Goal: Book appointment/travel/reservation

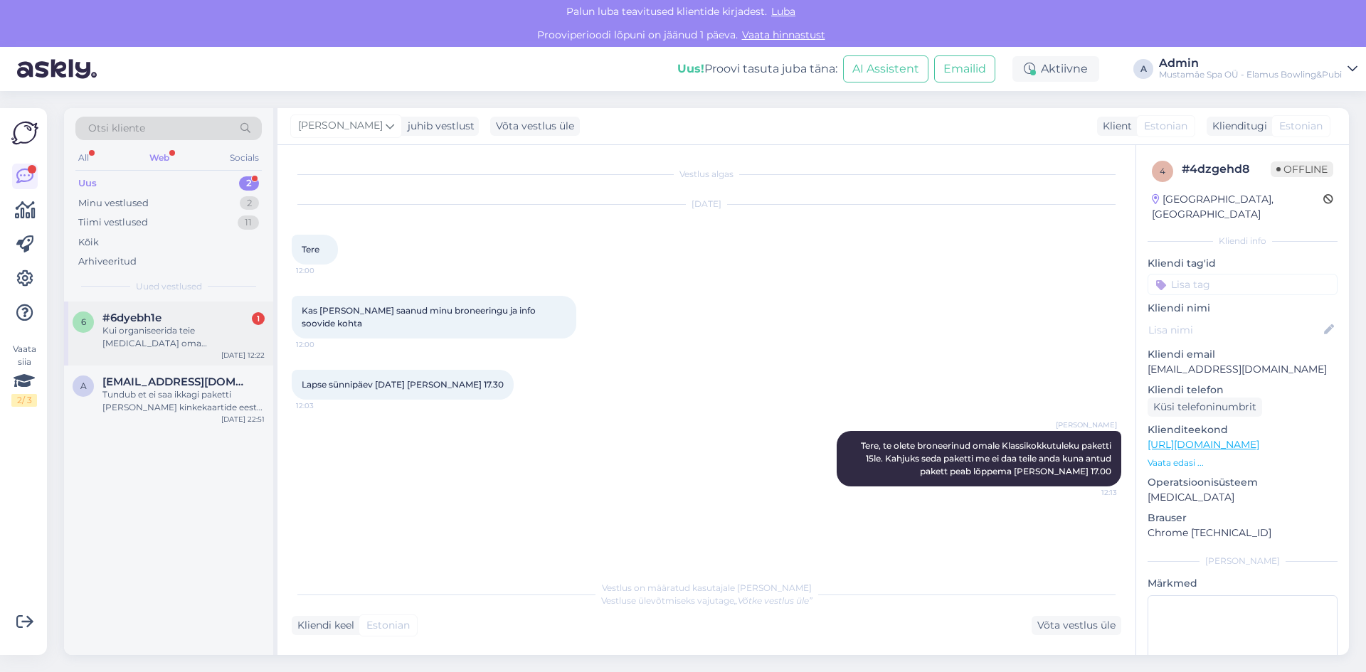
click at [201, 335] on div "Kui organiseerida teie [MEDICAL_DATA] oma sünnipäeva,kas siis saab tellida ka k…" at bounding box center [183, 337] width 162 height 26
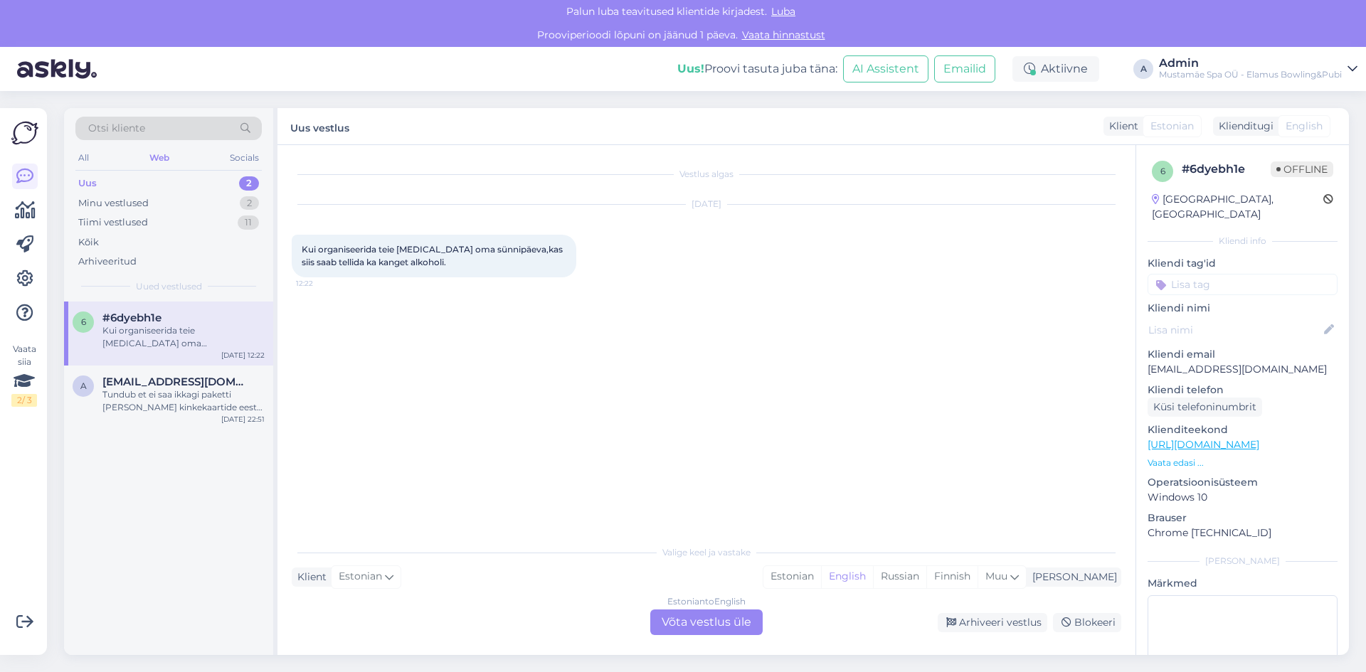
click at [707, 627] on div "Estonian to English Võta vestlus üle" at bounding box center [706, 623] width 112 height 26
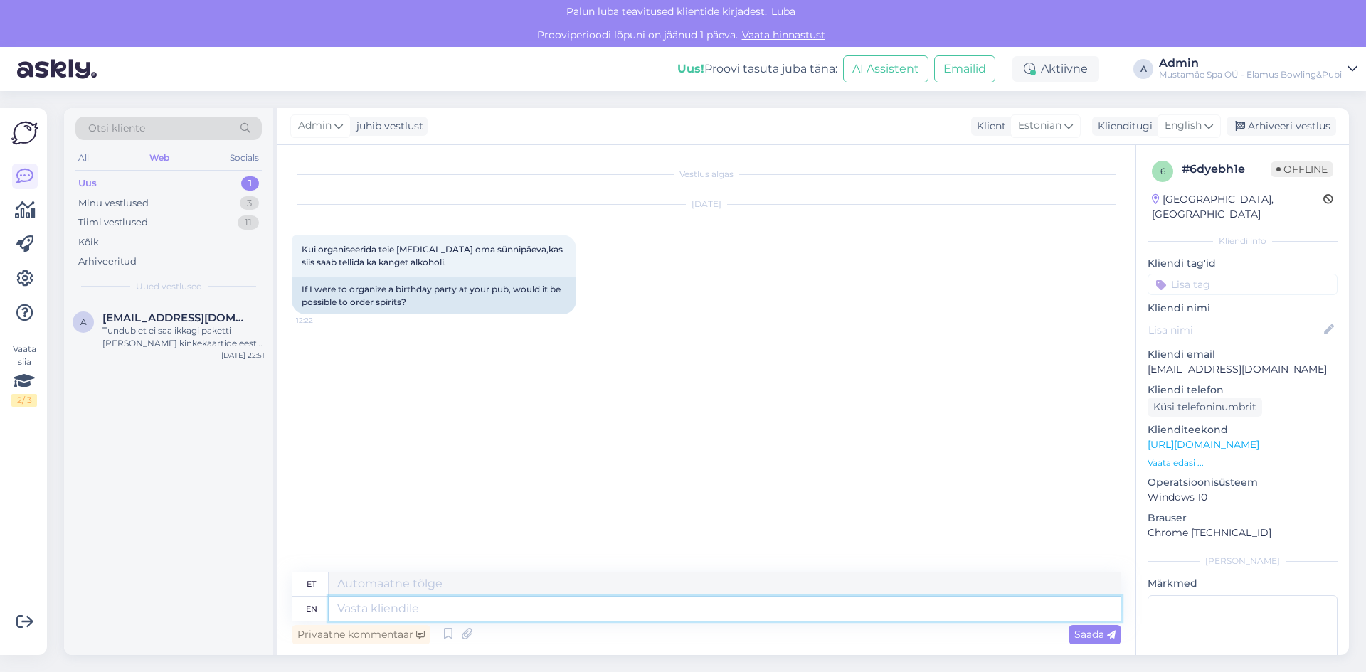
click at [530, 601] on textarea at bounding box center [725, 609] width 793 height 24
type textarea "Tere"
type textarea "Tere,"
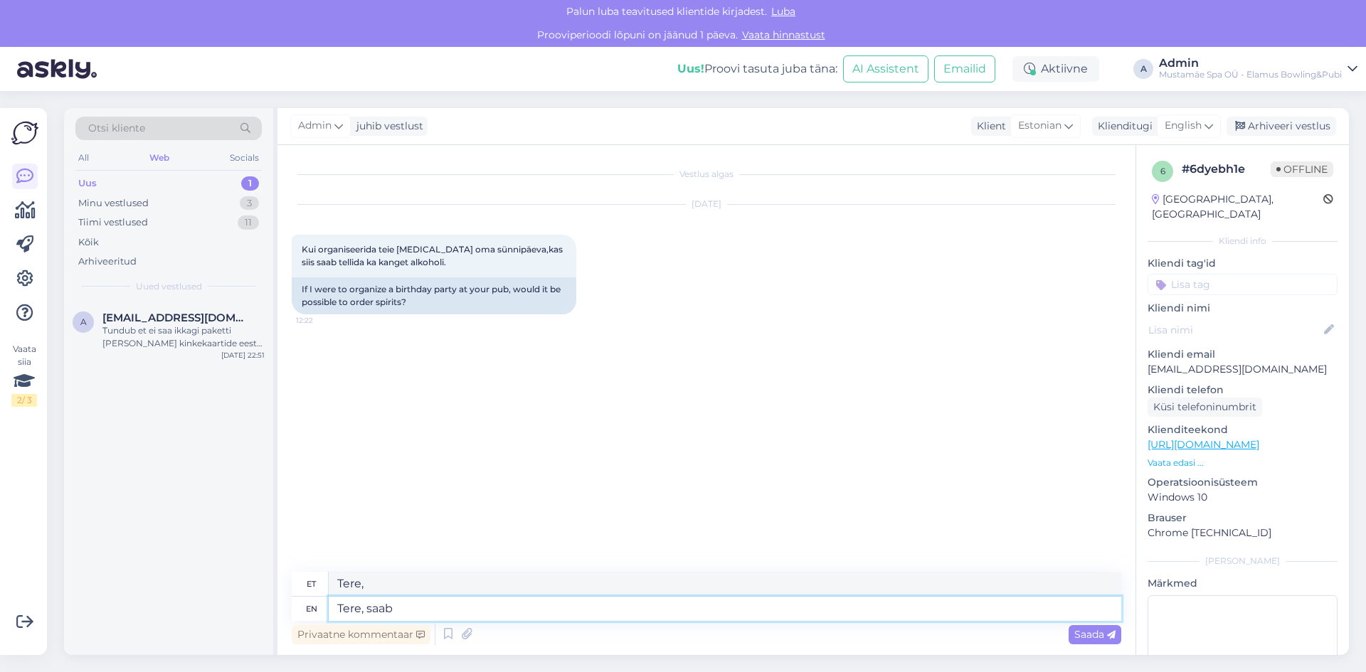
type textarea "Tere, saab"
type textarea "Tere, Saab"
type textarea "Tere, saab ikka"
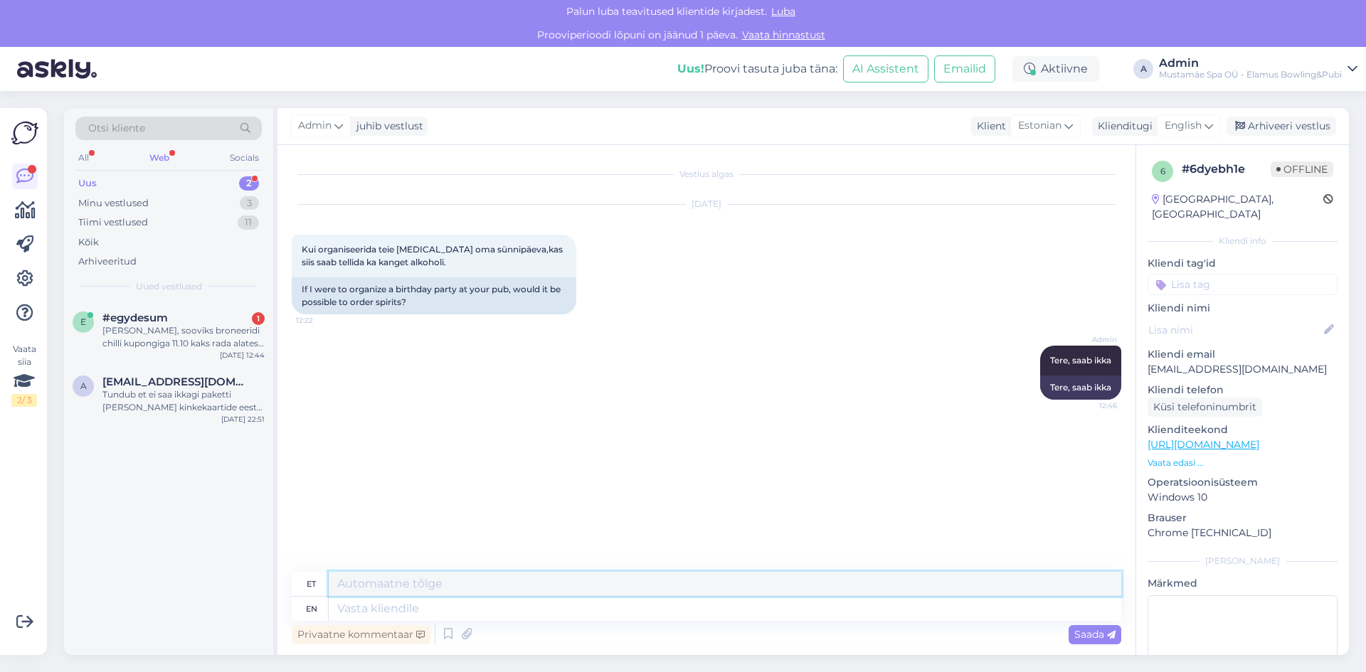
click at [394, 580] on textarea at bounding box center [725, 584] width 793 height 24
click at [391, 613] on textarea at bounding box center [725, 609] width 793 height 24
click at [316, 591] on div "et" at bounding box center [311, 584] width 9 height 24
click at [391, 586] on textarea at bounding box center [725, 584] width 793 height 24
click at [186, 330] on div "[PERSON_NAME], sooviks broneeridi chilli kupongiga 11.10 kaks rada alates 18.00…" at bounding box center [183, 337] width 162 height 26
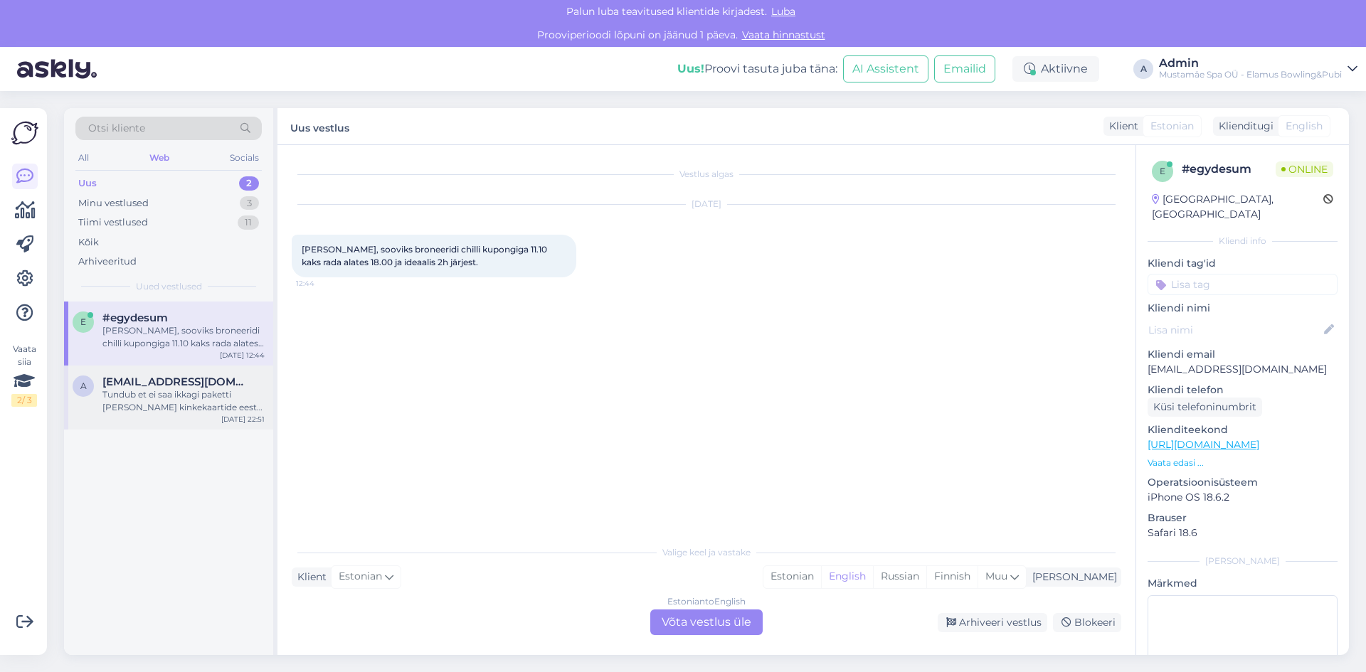
click at [184, 390] on div "Tundub et ei saa ikkagi paketti [PERSON_NAME] kinkekaartide eest kui toitlustus…" at bounding box center [183, 402] width 162 height 26
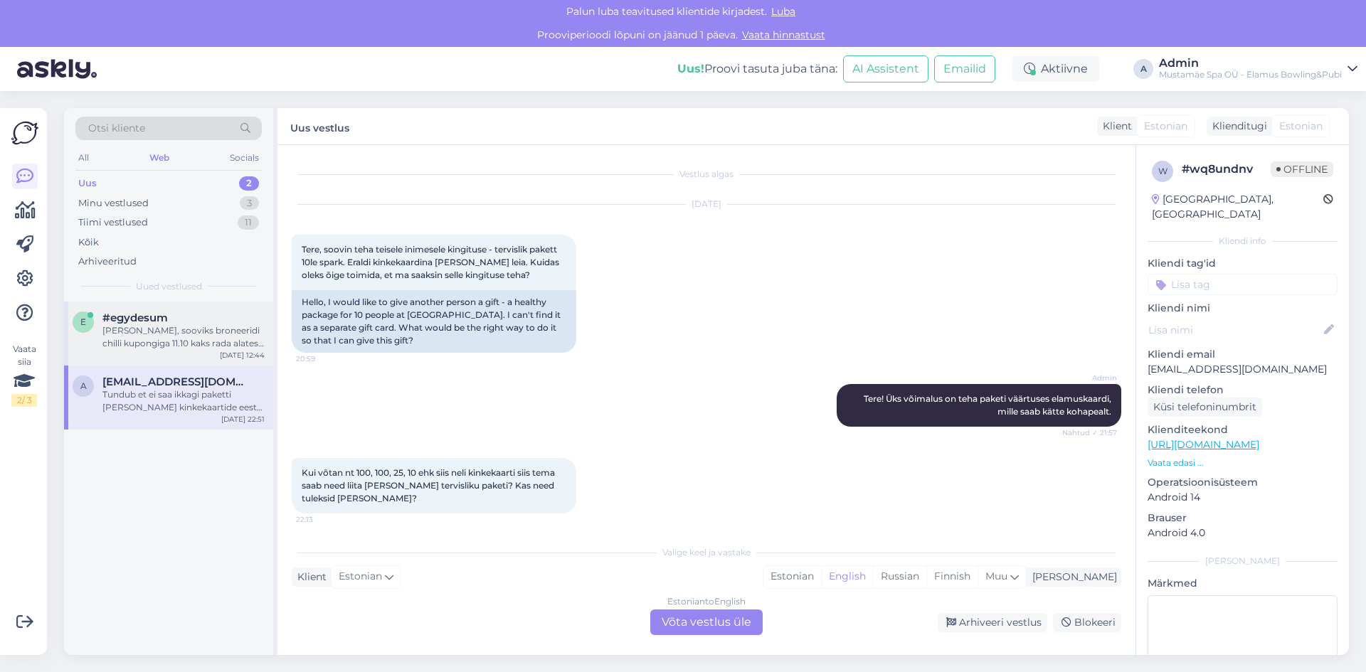
scroll to position [252, 0]
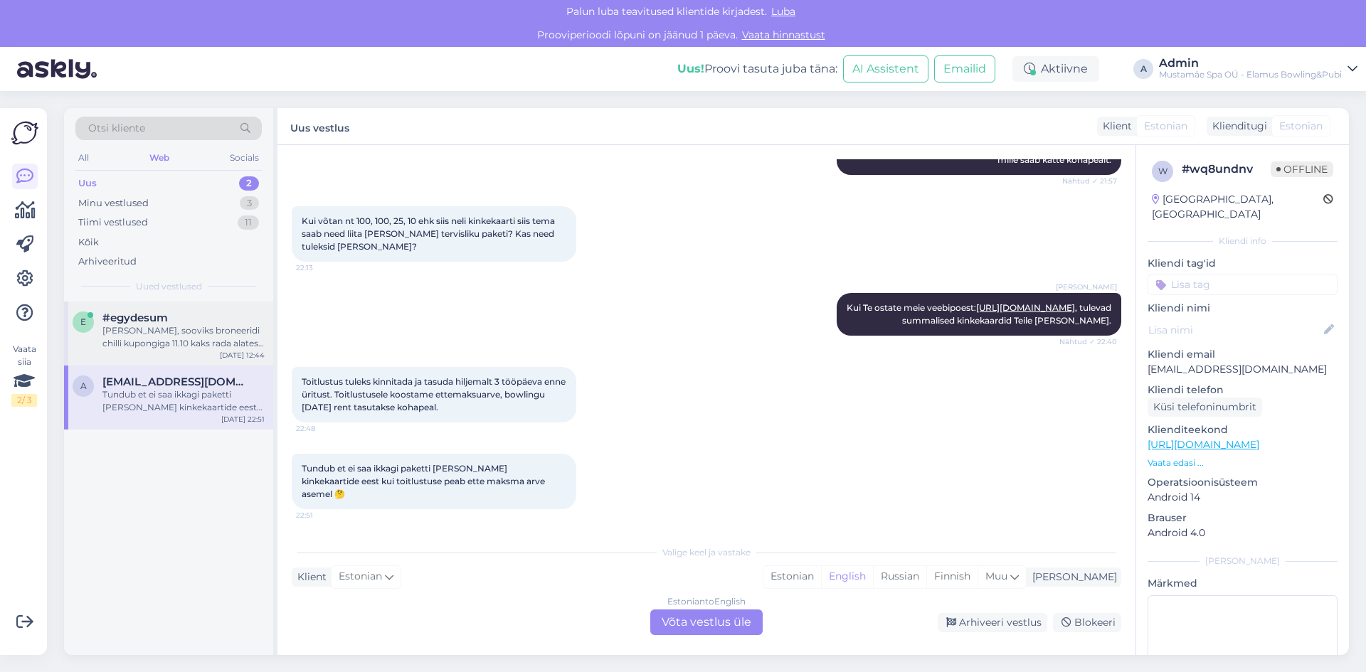
click at [190, 332] on div "[PERSON_NAME], sooviks broneeridi chilli kupongiga 11.10 kaks rada alates 18.00…" at bounding box center [183, 337] width 162 height 26
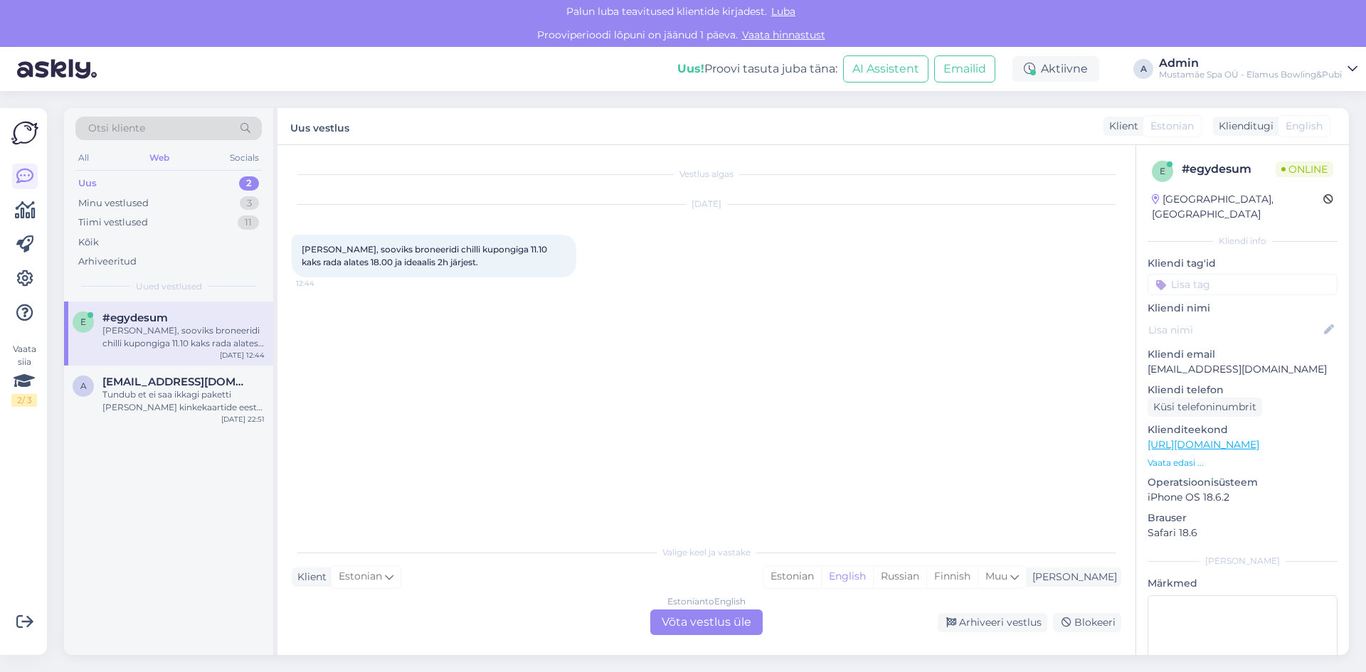
drag, startPoint x: 207, startPoint y: 389, endPoint x: 209, endPoint y: 363, distance: 25.7
click at [207, 389] on div "Tundub et ei saa ikkagi paketti [PERSON_NAME] kinkekaartide eest kui toitlustus…" at bounding box center [183, 402] width 162 height 26
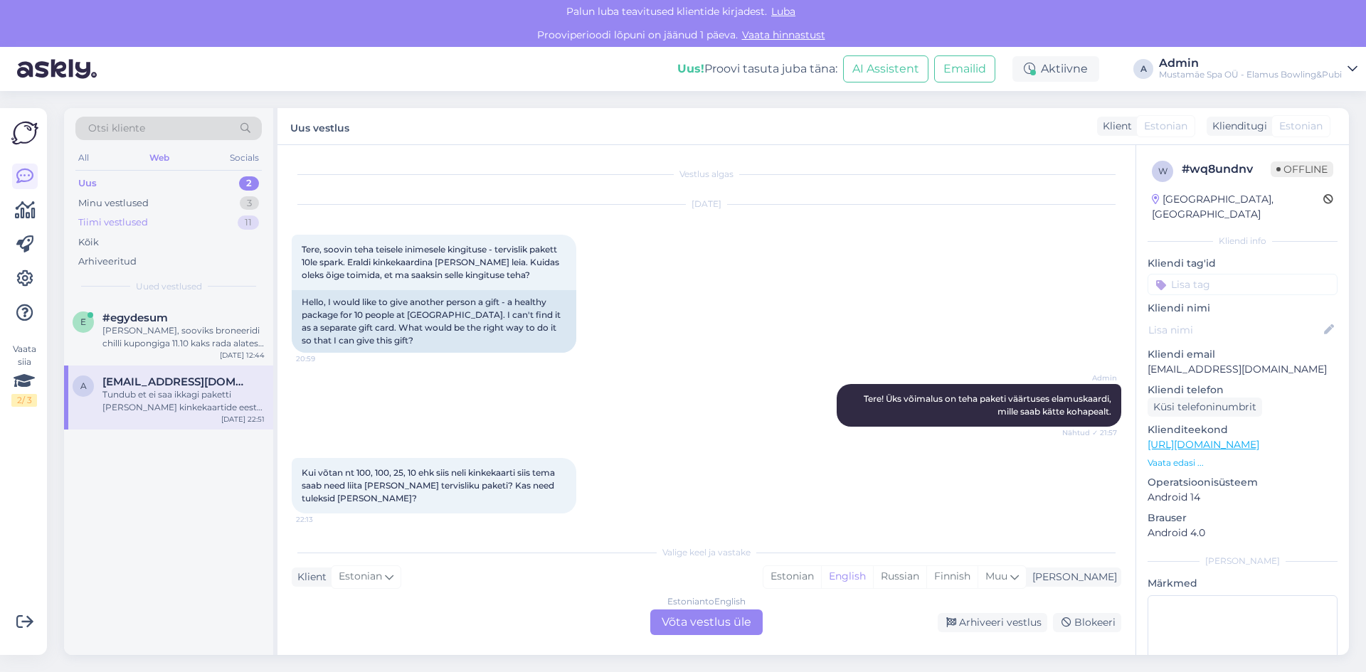
scroll to position [252, 0]
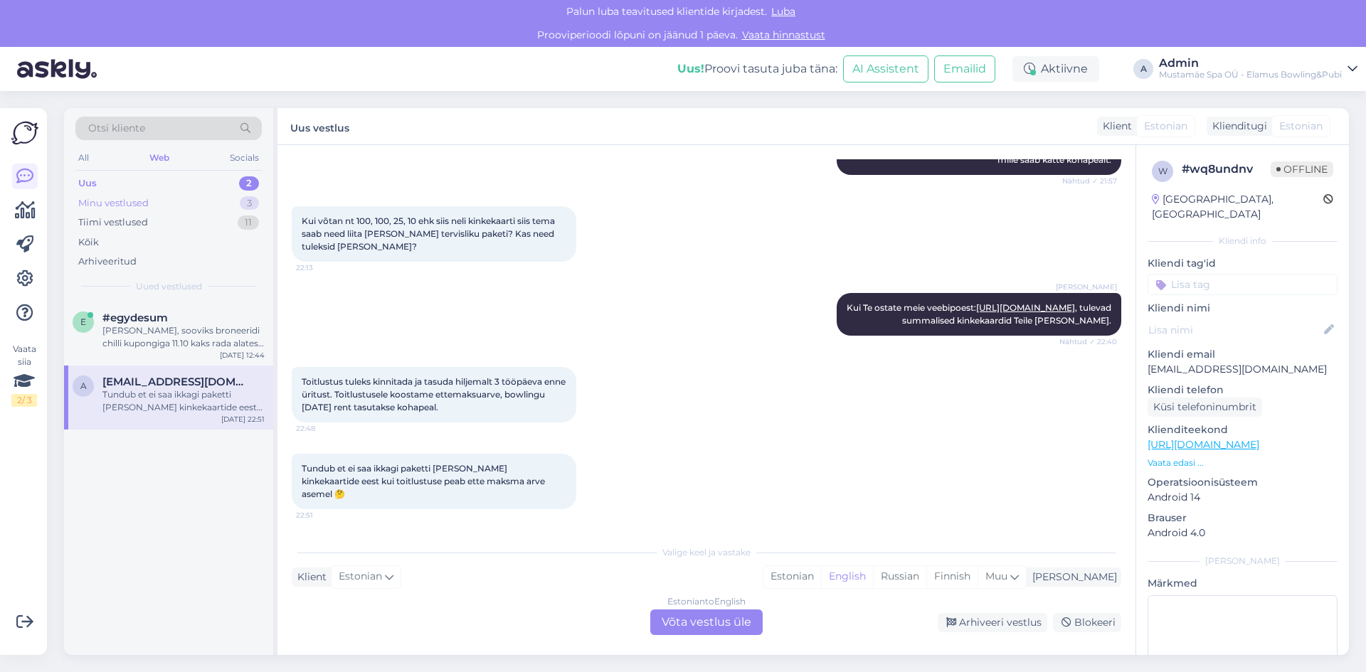
click at [180, 211] on div "Minu vestlused 3" at bounding box center [168, 204] width 186 height 20
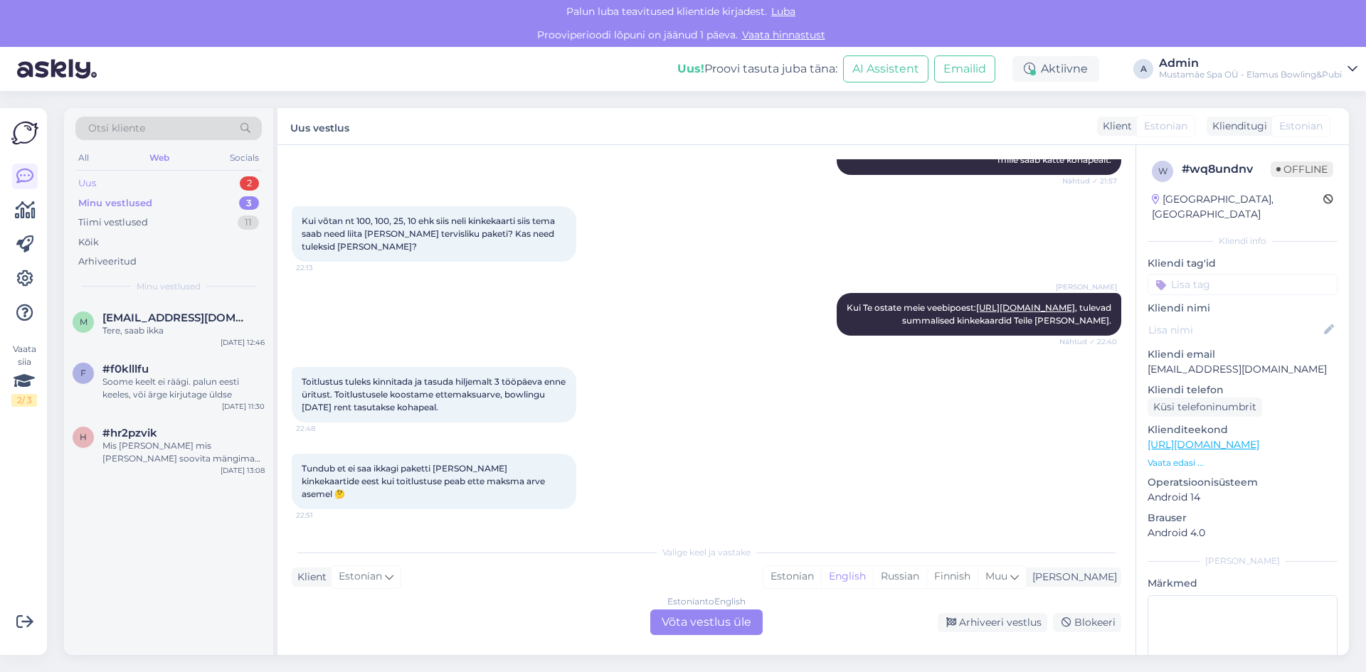
click at [162, 188] on div "Uus 2" at bounding box center [168, 184] width 186 height 20
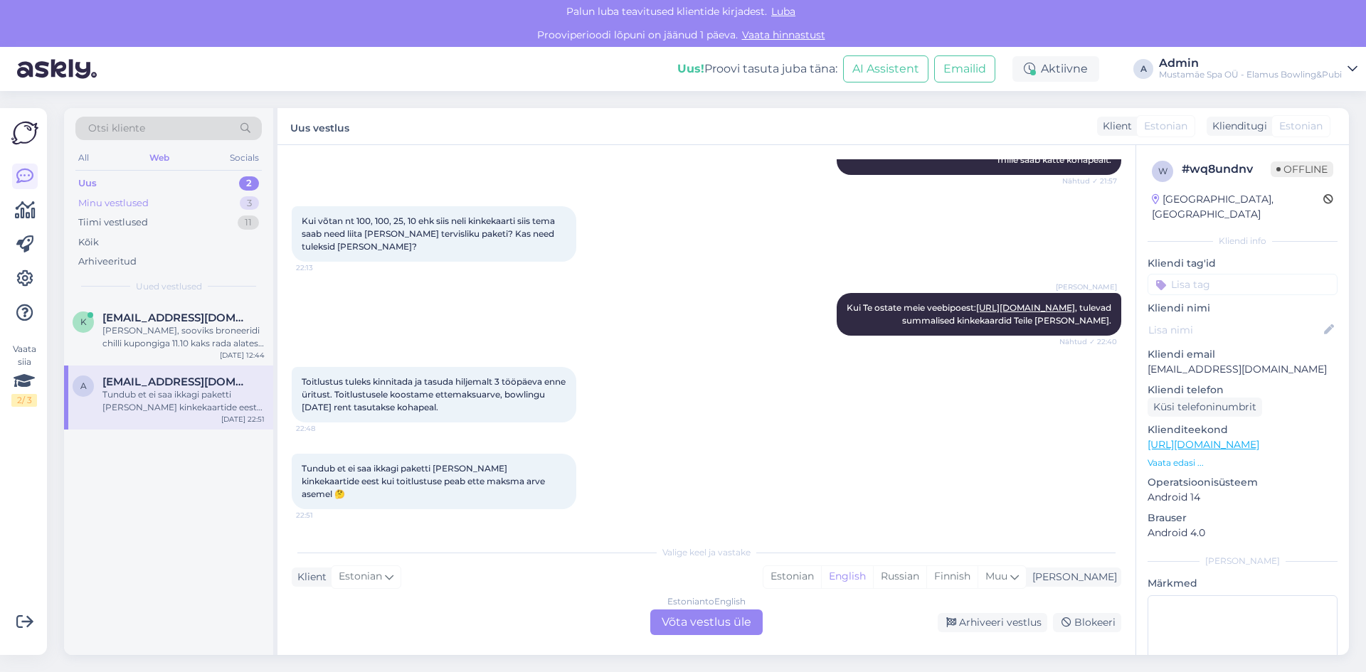
click at [175, 195] on div "Minu vestlused 3" at bounding box center [168, 204] width 186 height 20
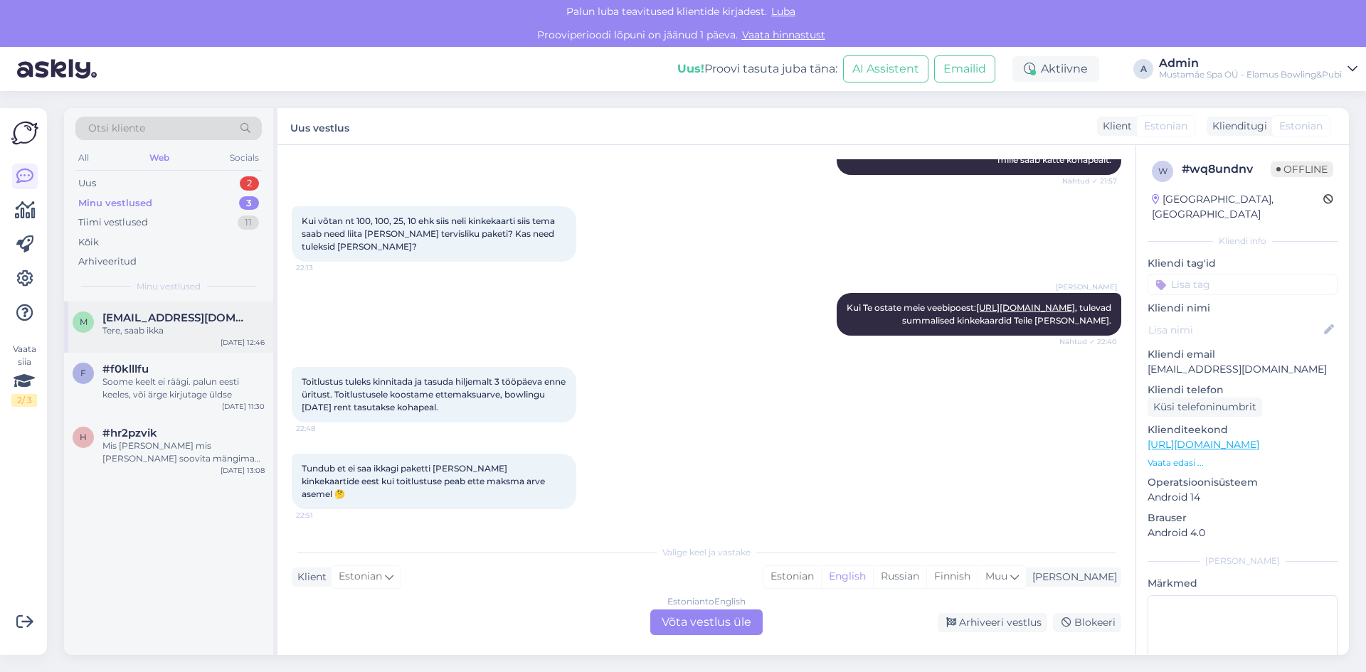
click at [184, 327] on div "Tere, saab ikka" at bounding box center [183, 330] width 162 height 13
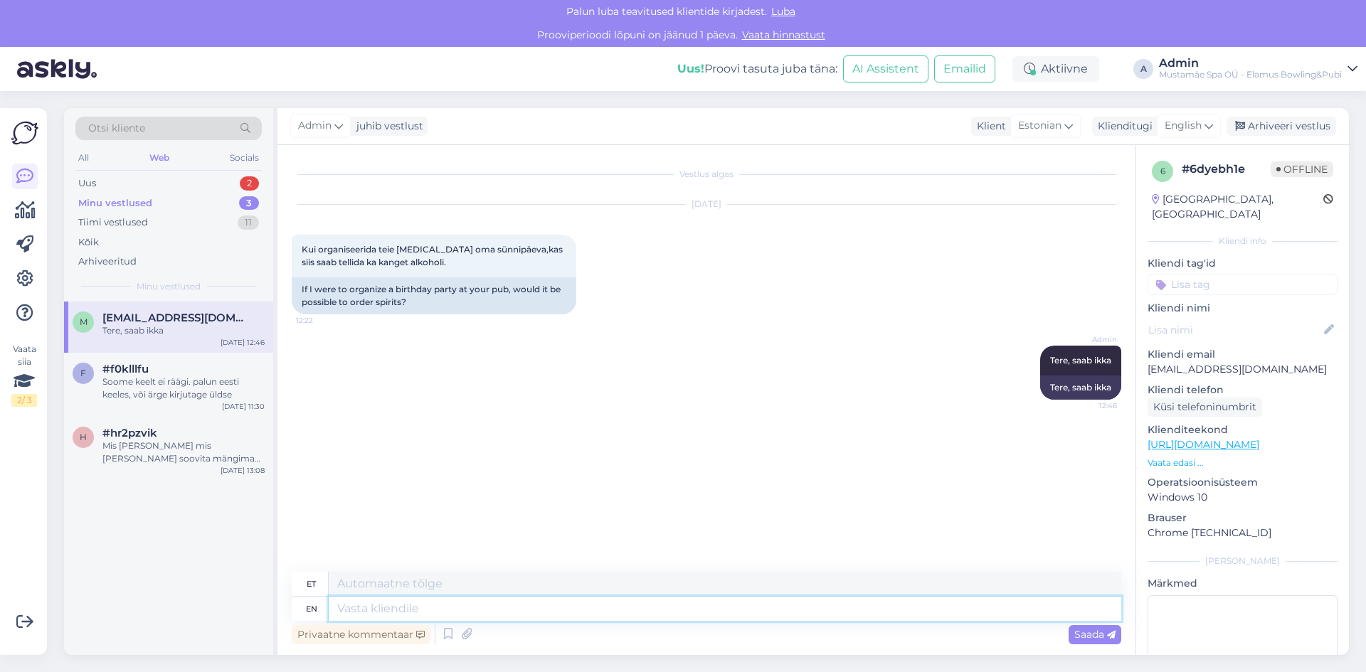
click at [400, 611] on textarea at bounding box center [725, 609] width 793 height 24
click at [390, 588] on textarea at bounding box center [725, 584] width 793 height 24
click at [398, 608] on textarea at bounding box center [725, 609] width 793 height 24
click at [389, 586] on textarea at bounding box center [725, 584] width 793 height 24
click at [394, 611] on textarea at bounding box center [725, 609] width 793 height 24
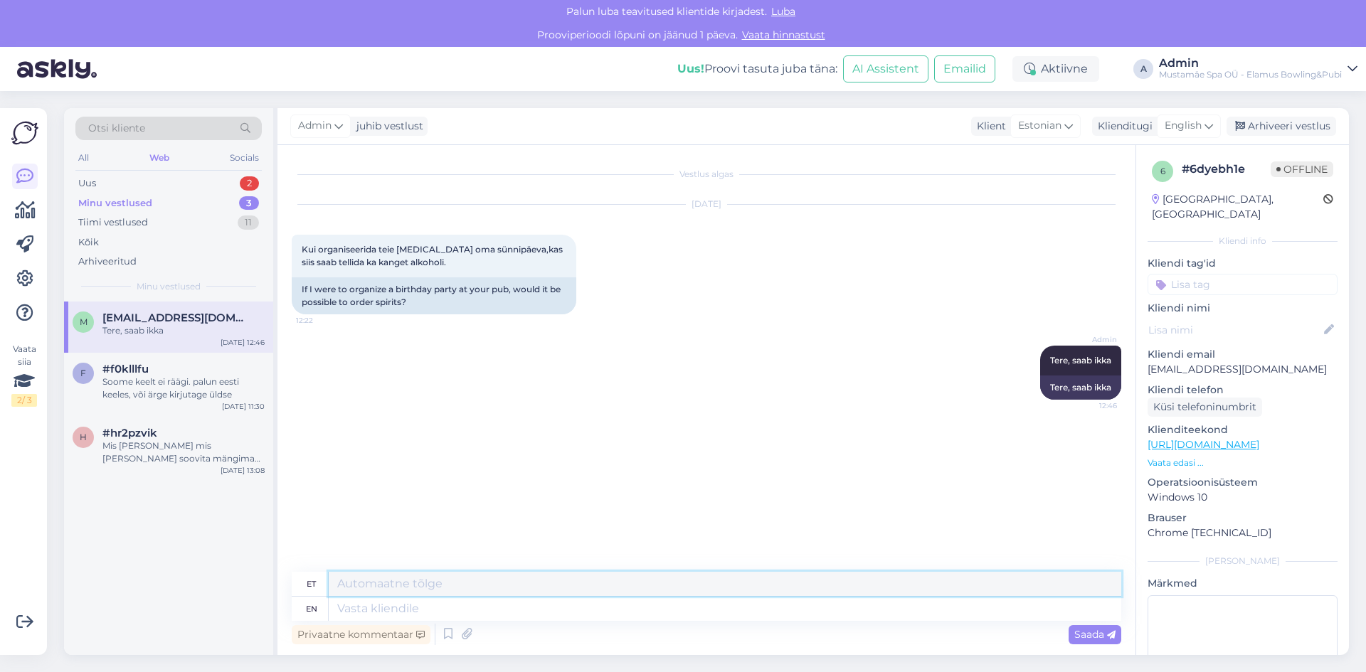
click at [391, 594] on textarea at bounding box center [725, 584] width 793 height 24
click at [184, 192] on div "Uus 2" at bounding box center [168, 184] width 186 height 20
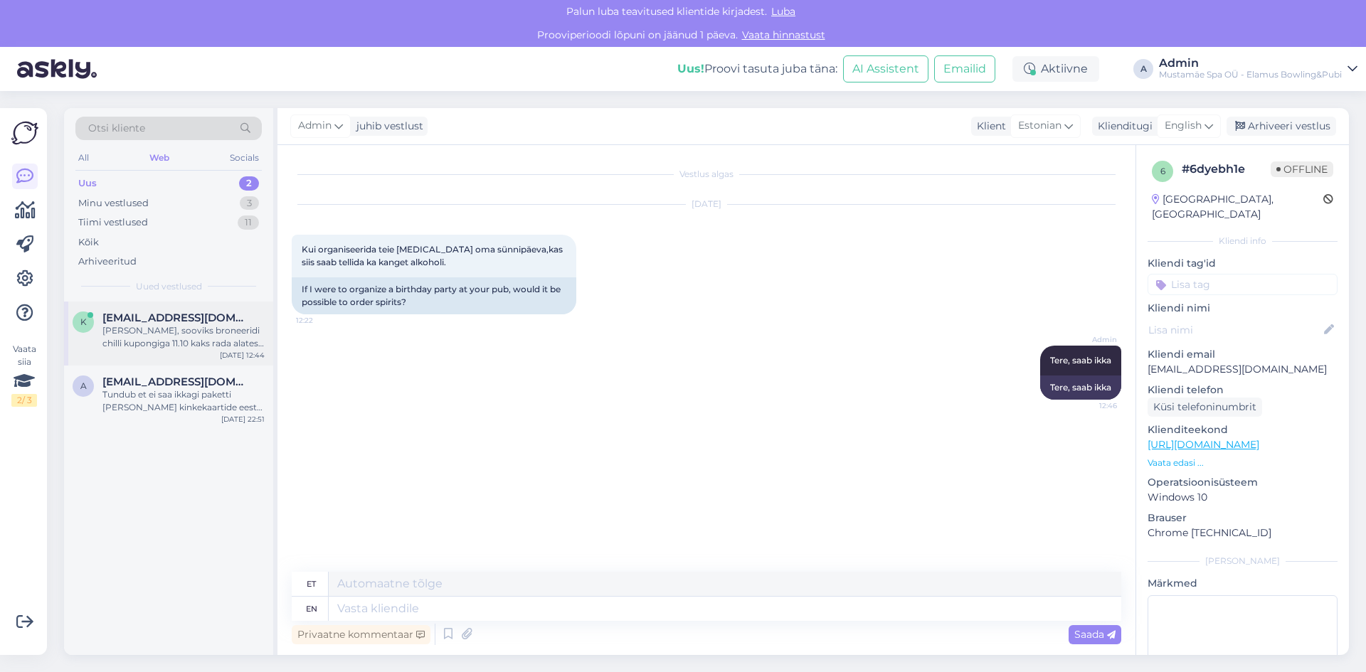
click at [164, 324] on div "[PERSON_NAME], sooviks broneeridi chilli kupongiga 11.10 kaks rada alates 18.00…" at bounding box center [183, 337] width 162 height 26
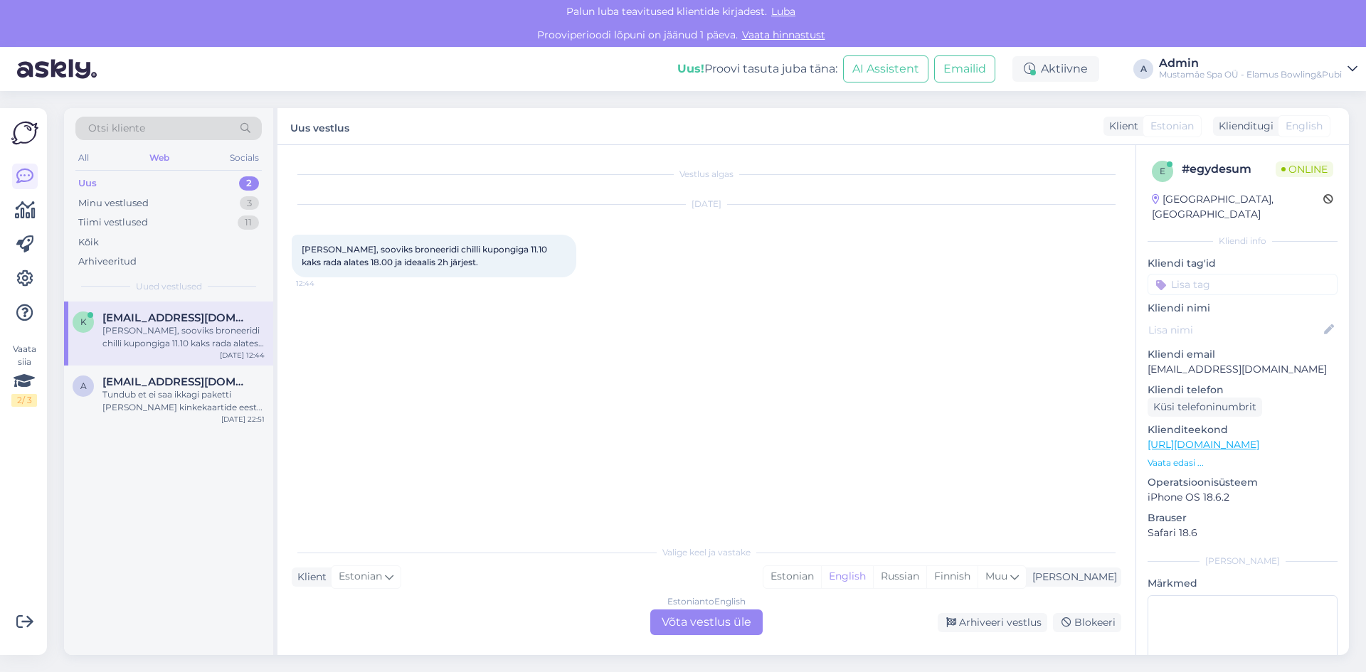
click at [382, 608] on div "Valige [PERSON_NAME] vastake Klient Estonian Mina Estonian English Russian Finn…" at bounding box center [707, 586] width 830 height 97
click at [719, 622] on div "Estonian to English Võta vestlus üle" at bounding box center [706, 623] width 112 height 26
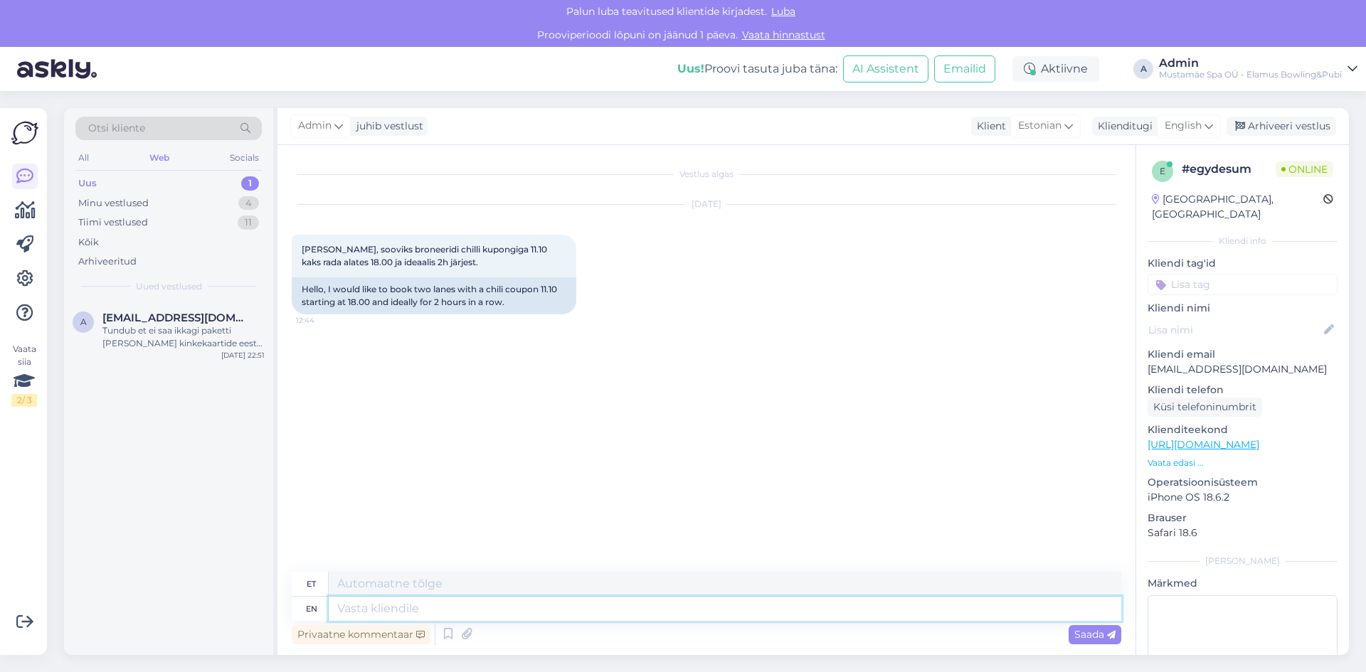
click at [384, 610] on textarea at bounding box center [725, 609] width 793 height 24
type textarea "Te"
type textarea "T"
click at [398, 587] on textarea at bounding box center [725, 584] width 793 height 24
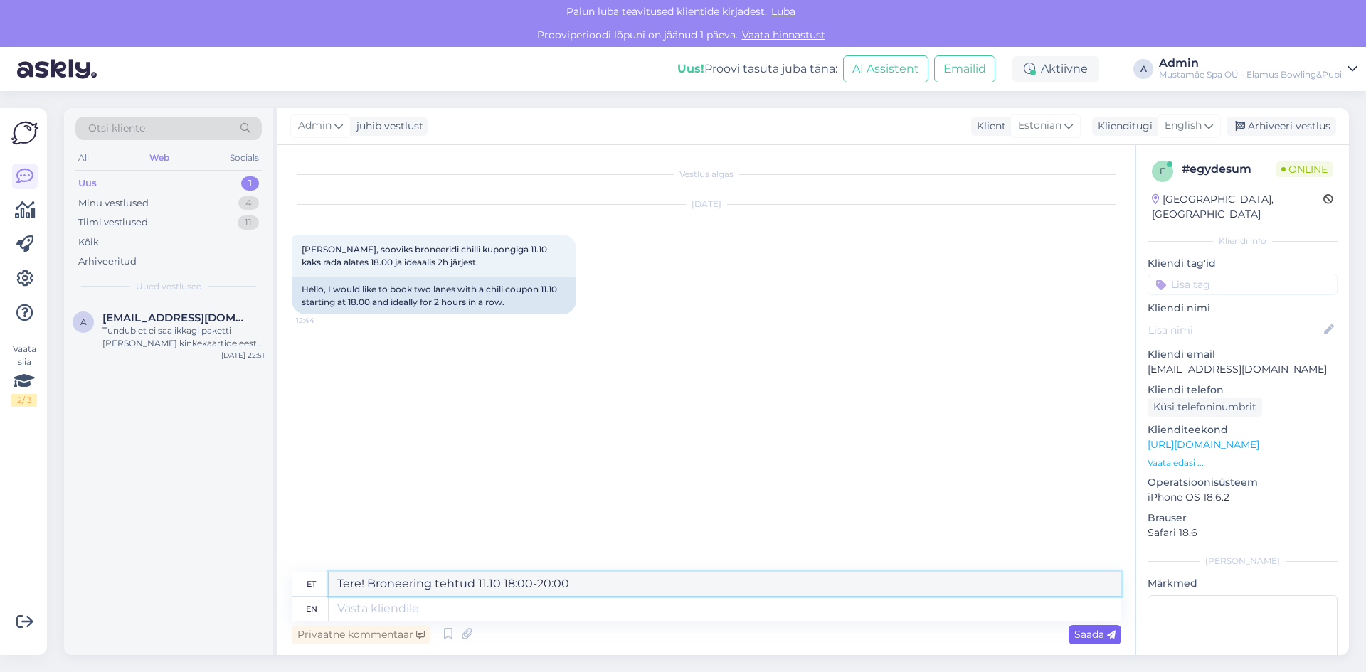
type textarea "Tere! Broneering tehtud 11.10 18:00-20:00"
click at [1076, 635] on span "Saada" at bounding box center [1095, 634] width 41 height 13
click at [1085, 626] on div "Saada" at bounding box center [1095, 634] width 53 height 19
click at [301, 588] on div "et" at bounding box center [310, 584] width 37 height 24
click at [1075, 635] on span "Saada" at bounding box center [1095, 634] width 41 height 13
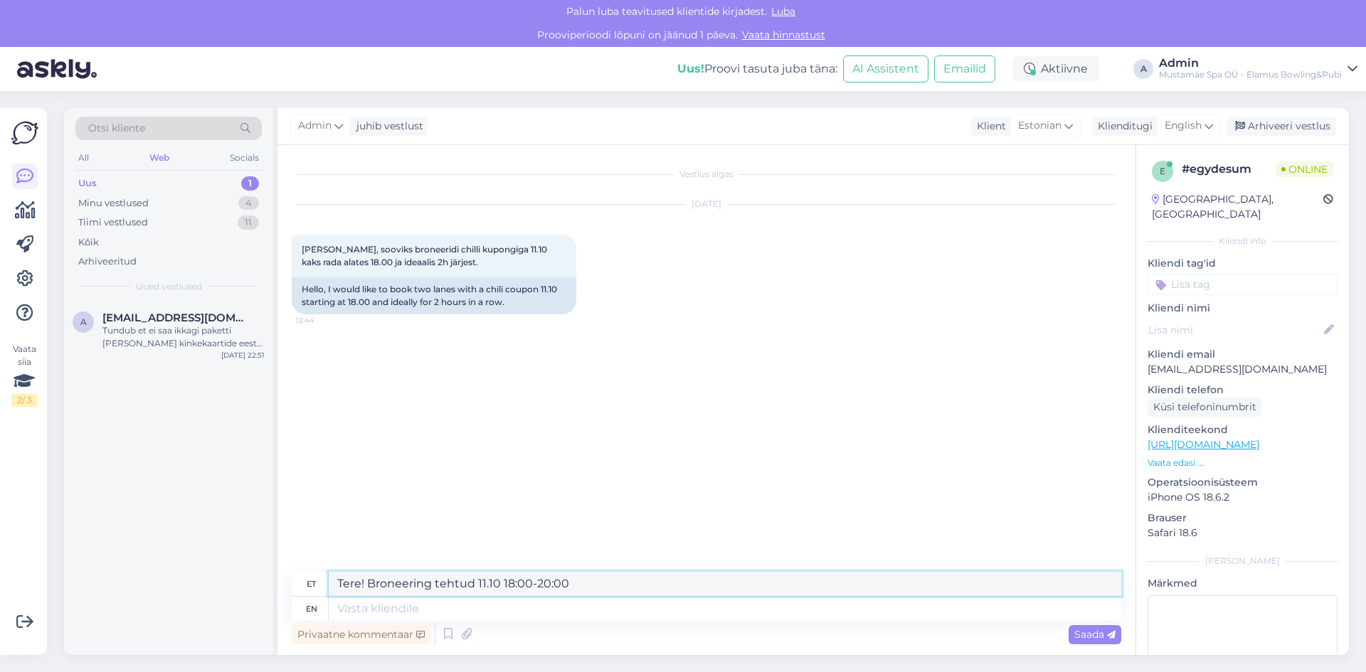
click at [559, 581] on textarea "Tere! Broneering tehtud 11.10 18:00-20:00" at bounding box center [725, 584] width 793 height 24
click at [542, 605] on textarea at bounding box center [725, 609] width 793 height 24
paste textarea "Tere! Broneering tehtud 11.10 18:00-20:00"
type textarea "Tere! Broneering tehtud 11.10 18:00-20:00"
click at [604, 581] on textarea "Tere! Broneering tehtud 11.10 18:00-20:00" at bounding box center [725, 584] width 793 height 24
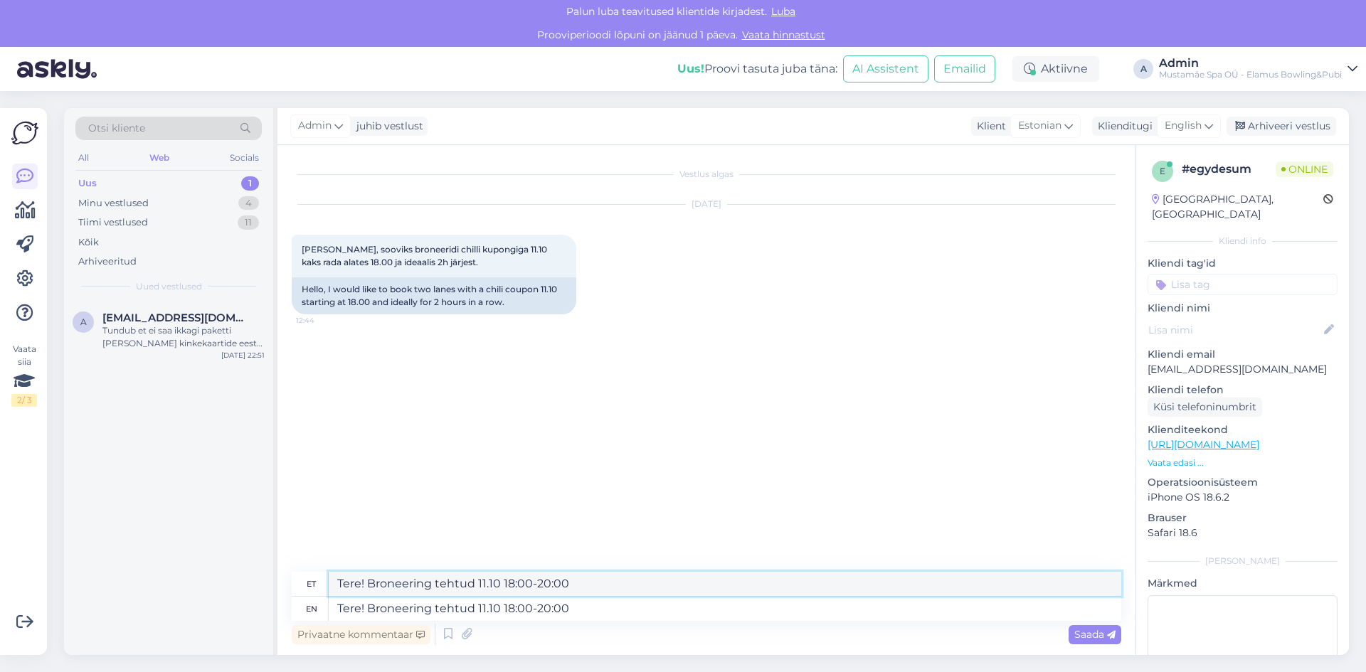
click at [600, 588] on textarea "Tere! Broneering tehtud 11.10 18:00-20:00" at bounding box center [725, 584] width 793 height 24
click at [599, 586] on textarea "Tere! Broneering tehtud 11.10 18:00-20:00" at bounding box center [725, 584] width 793 height 24
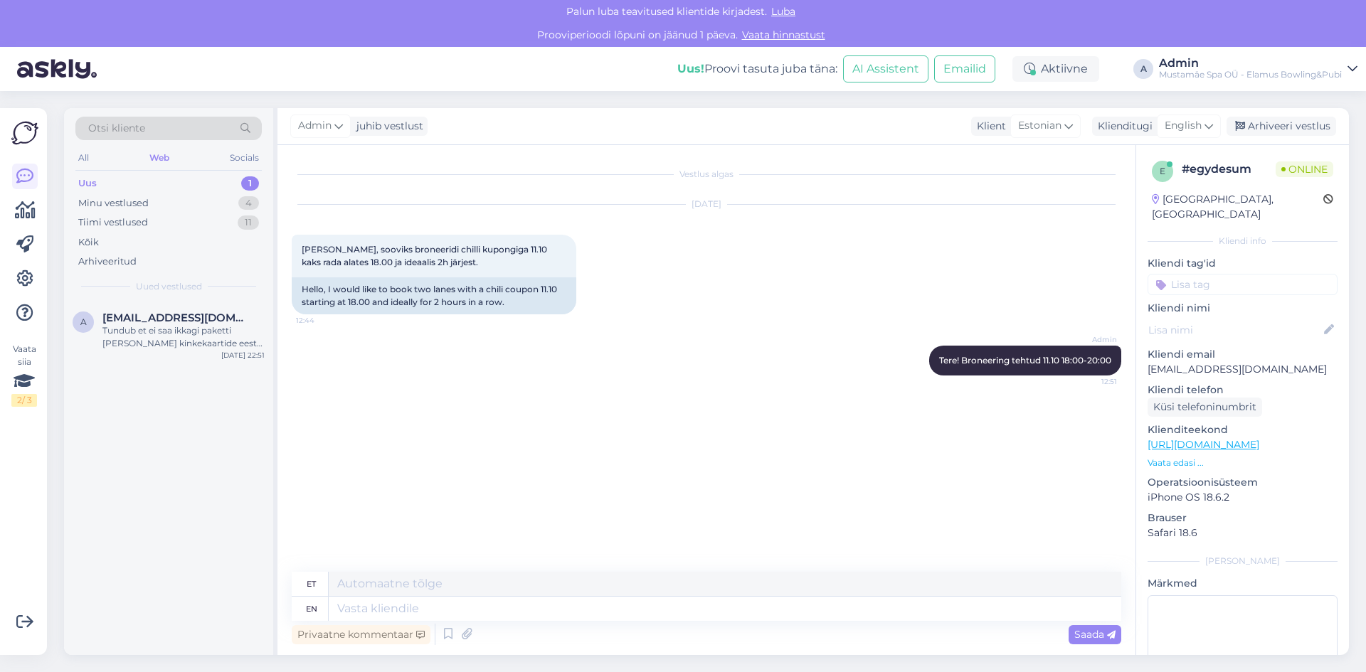
click at [939, 438] on div "Vestlus algas [DATE] Tere, sooviks broneeridi chilli kupongiga 11.10 kaks rada …" at bounding box center [713, 359] width 843 height 400
